Goal: Navigation & Orientation: Find specific page/section

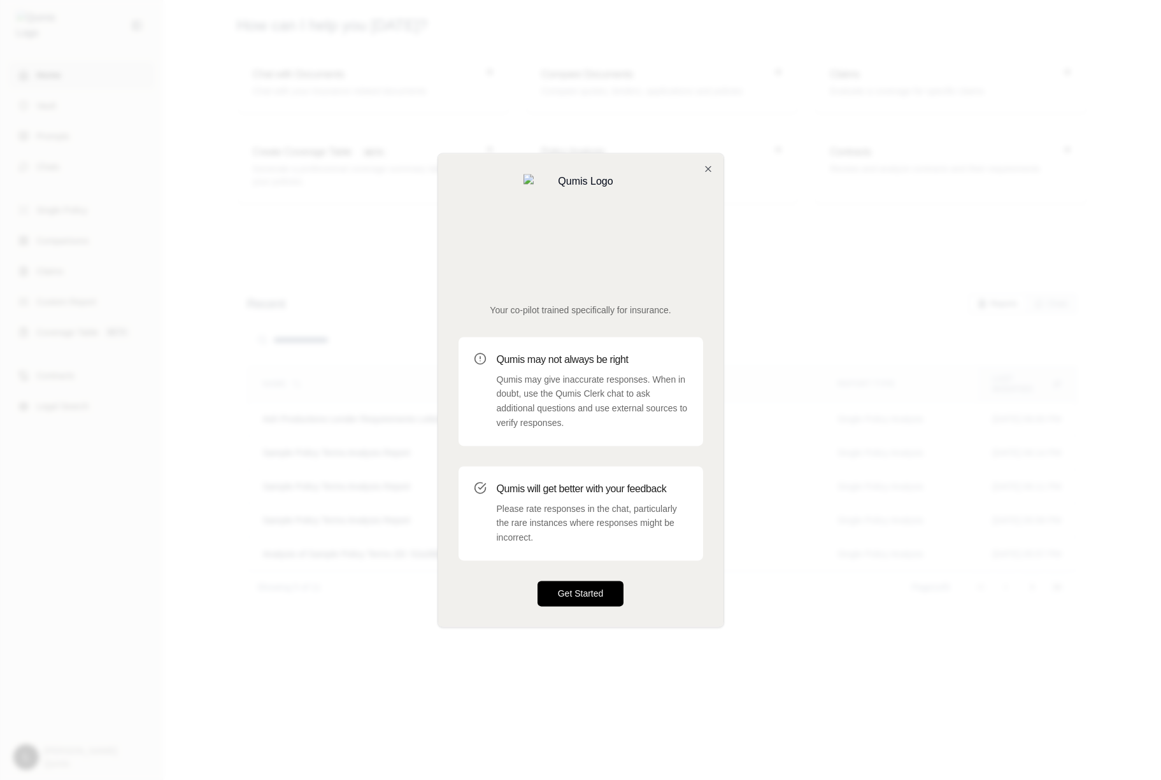
click at [590, 581] on button "Get Started" at bounding box center [581, 593] width 87 height 25
click at [167, 674] on div at bounding box center [580, 390] width 1161 height 780
drag, startPoint x: 952, startPoint y: 592, endPoint x: 72, endPoint y: 697, distance: 886.5
click at [0, 0] on div at bounding box center [580, 390] width 1161 height 780
